Goal: Task Accomplishment & Management: Manage account settings

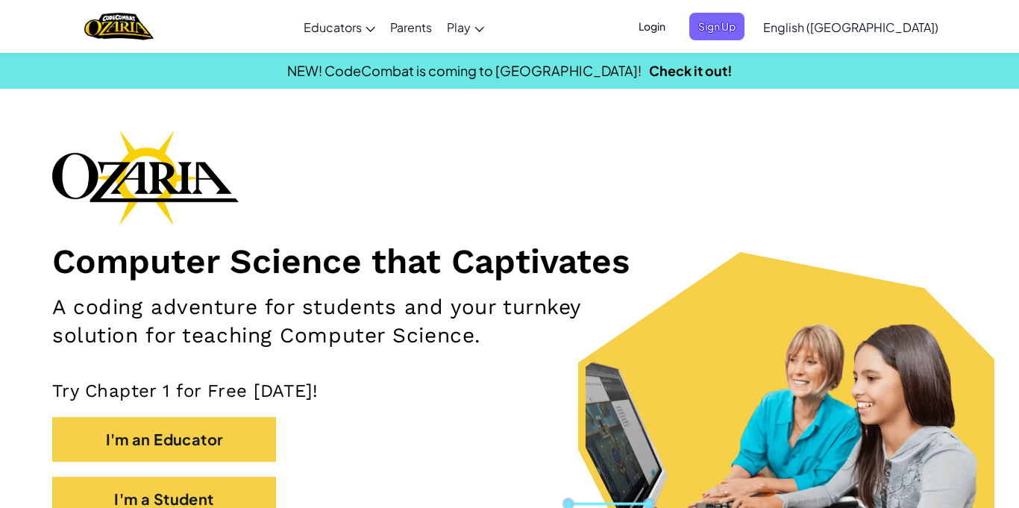
click at [675, 34] on span "Login" at bounding box center [652, 27] width 45 height 28
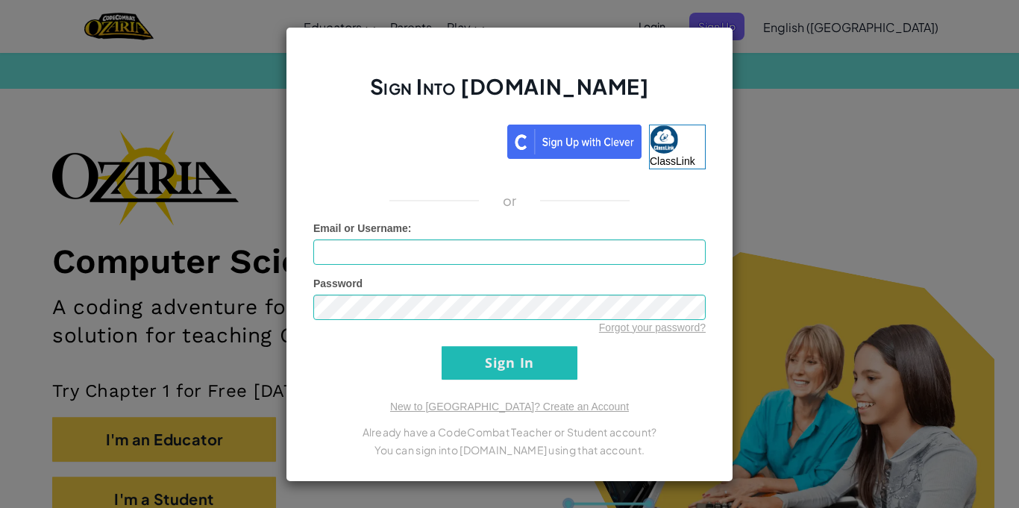
click at [769, 169] on div "Sign Into [DOMAIN_NAME] ClassLink or Unknown Error Email or Username : Password…" at bounding box center [509, 254] width 1019 height 508
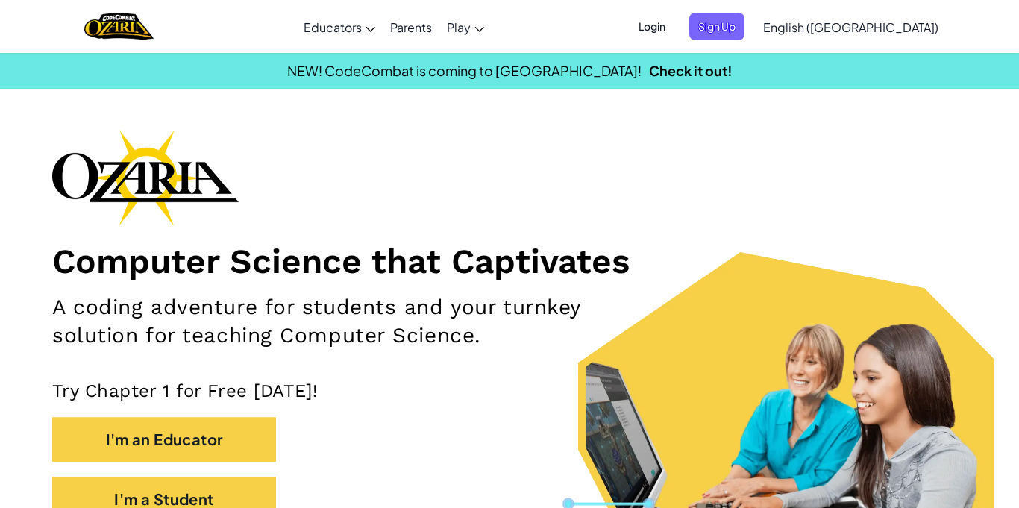
click at [675, 25] on span "Login" at bounding box center [652, 27] width 45 height 28
